Goal: Check status: Check status

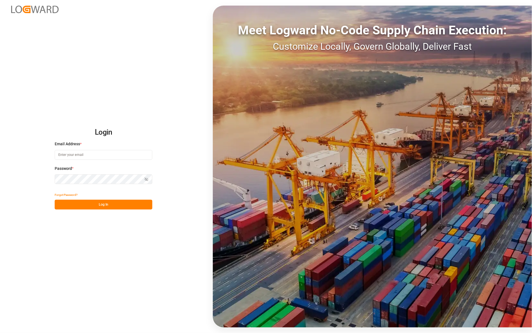
type input "[PERSON_NAME][EMAIL_ADDRESS][DOMAIN_NAME]"
click at [102, 207] on button "Log In" at bounding box center [104, 205] width 98 height 10
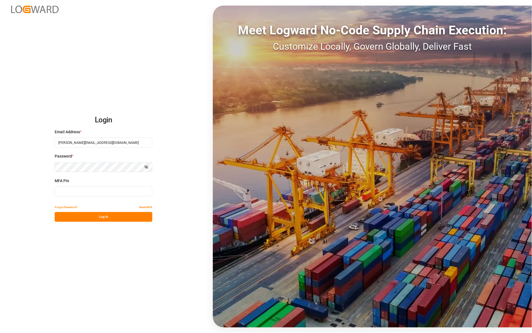
click at [74, 192] on input at bounding box center [104, 192] width 98 height 10
type input "669585"
click at [107, 217] on button "Log In" at bounding box center [104, 217] width 98 height 10
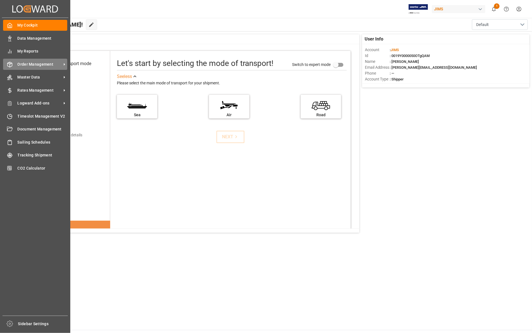
click at [15, 62] on div "Order Management Order Management" at bounding box center [35, 64] width 64 height 11
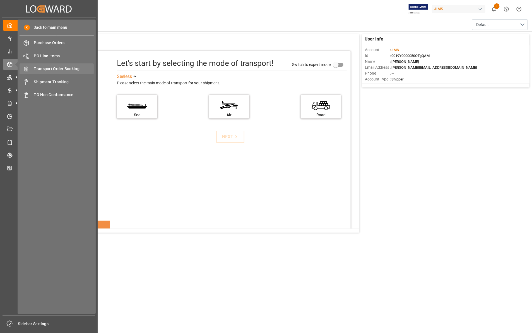
click at [68, 65] on div "Transport Order Booking Transport Order Booking" at bounding box center [57, 68] width 74 height 11
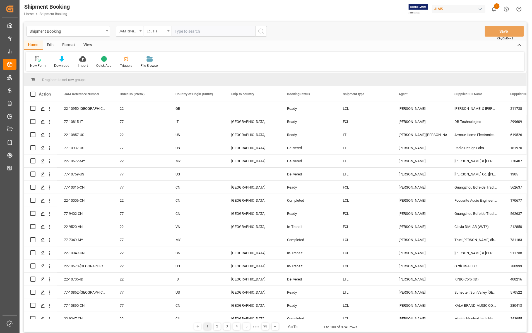
click at [178, 33] on input "text" at bounding box center [214, 31] width 84 height 11
paste input "22-9328-CN"
type input "22-9328-CN"
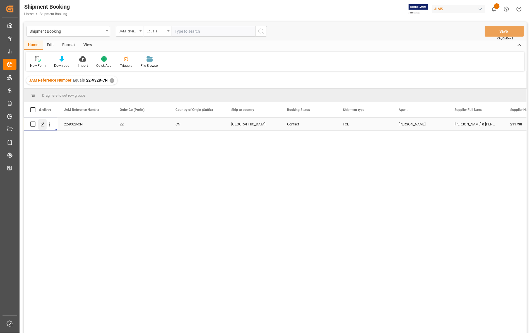
click at [42, 125] on polygon "Press SPACE to select this row." at bounding box center [42, 123] width 3 height 3
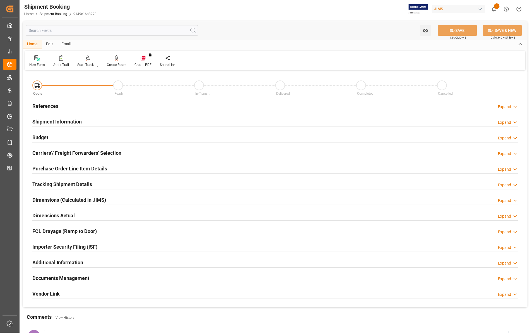
click at [513, 280] on icon at bounding box center [516, 279] width 6 height 6
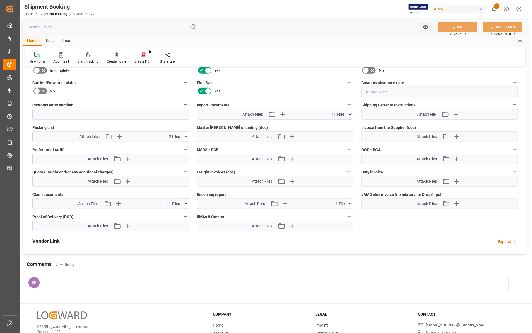
scroll to position [305, 0]
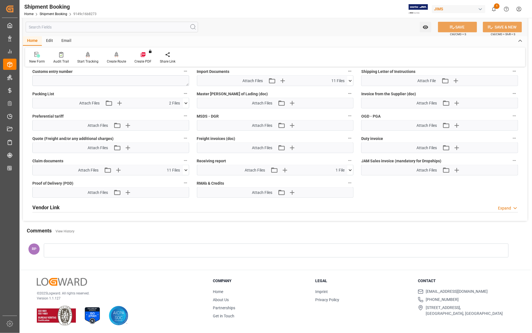
click at [517, 208] on polyline at bounding box center [515, 207] width 3 height 1
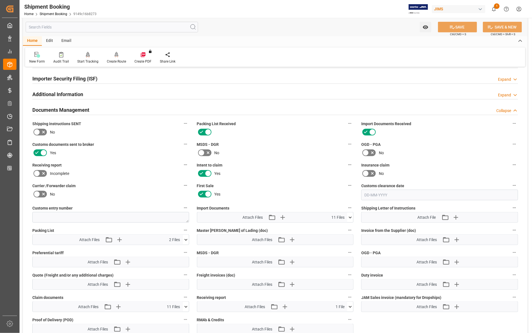
scroll to position [70, 0]
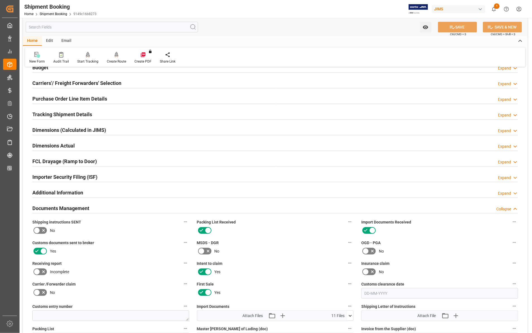
click at [514, 208] on icon at bounding box center [516, 209] width 6 height 6
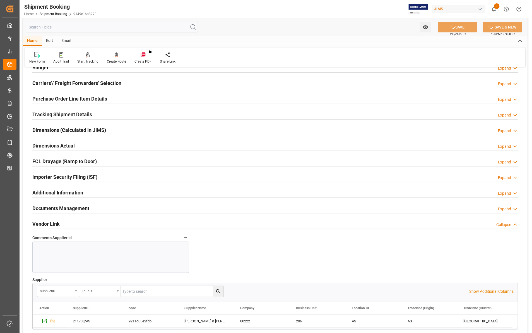
click at [514, 223] on icon at bounding box center [516, 225] width 6 height 6
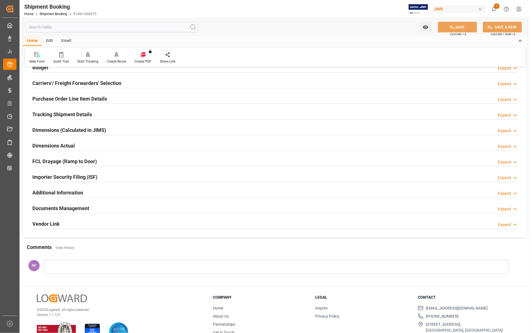
click at [515, 209] on icon at bounding box center [516, 209] width 6 height 6
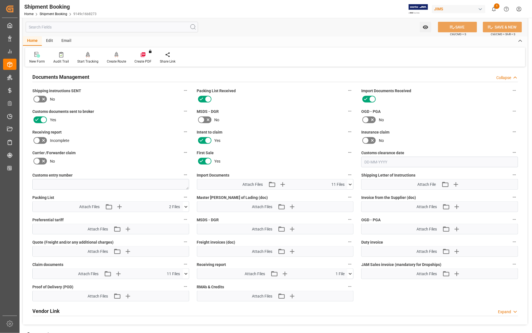
scroll to position [244, 0]
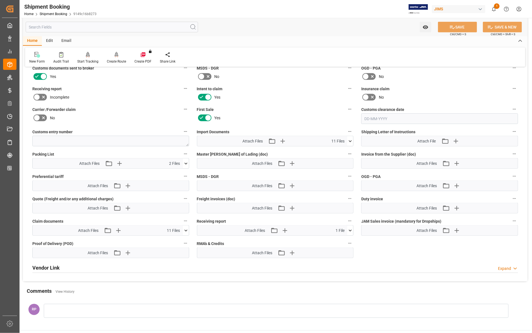
click at [186, 228] on icon at bounding box center [186, 231] width 6 height 6
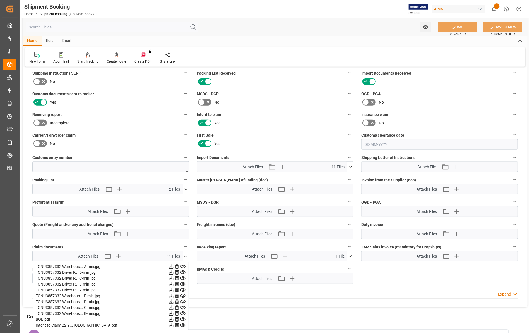
scroll to position [200, 0]
